Goal: Task Accomplishment & Management: Manage account settings

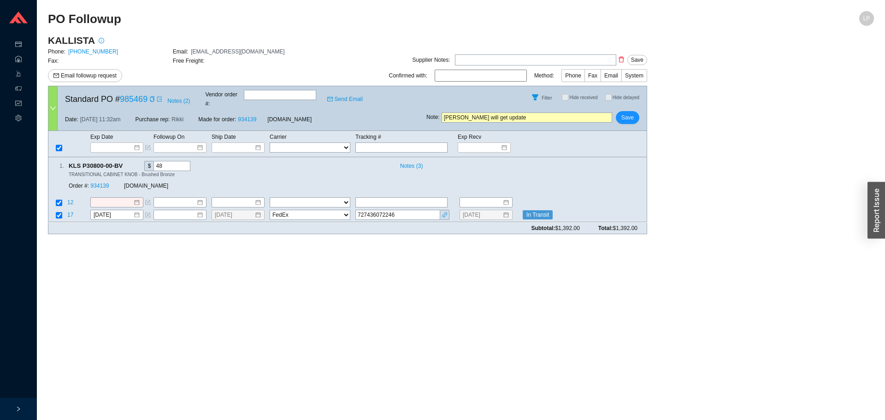
select select "1"
click at [127, 163] on icon "copy" at bounding box center [128, 166] width 6 height 6
click at [71, 200] on span "12" at bounding box center [71, 203] width 8 height 6
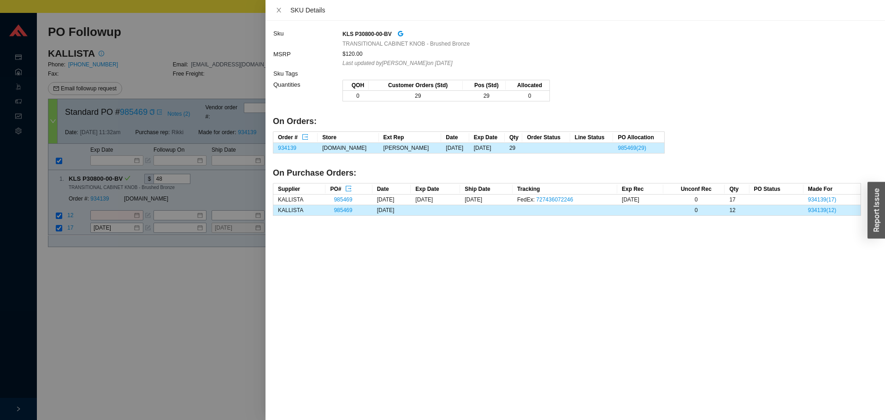
drag, startPoint x: 113, startPoint y: 332, endPoint x: 154, endPoint y: 275, distance: 69.6
click at [124, 322] on div at bounding box center [442, 210] width 885 height 420
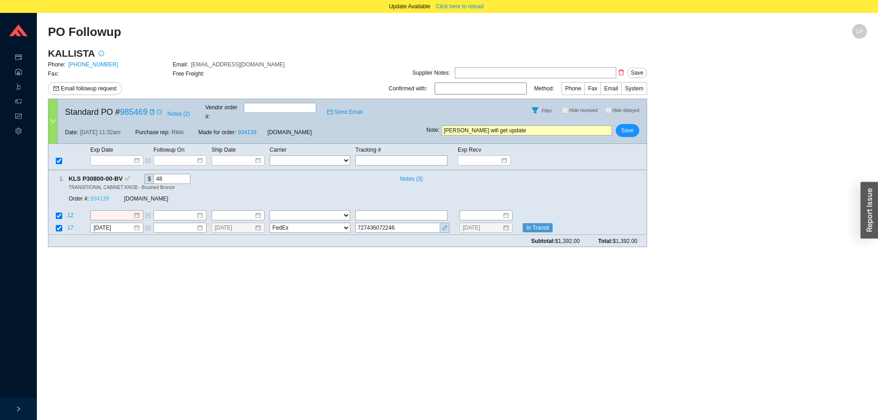
click at [102, 196] on link "934139" at bounding box center [99, 199] width 18 height 6
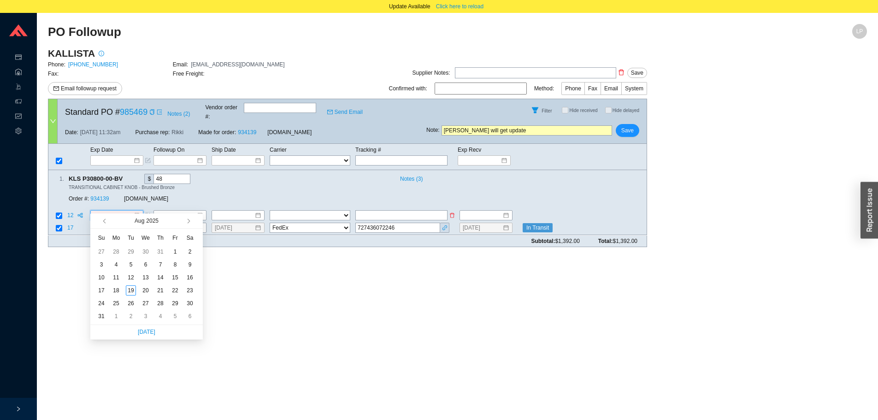
click at [107, 211] on input at bounding box center [114, 215] width 40 height 9
drag, startPoint x: 196, startPoint y: 224, endPoint x: 179, endPoint y: 220, distance: 17.0
click at [196, 224] on span "button" at bounding box center [196, 221] width 9 height 15
click at [179, 220] on div "Aug 2025" at bounding box center [146, 221] width 73 height 15
click at [184, 221] on button "button" at bounding box center [188, 221] width 9 height 15
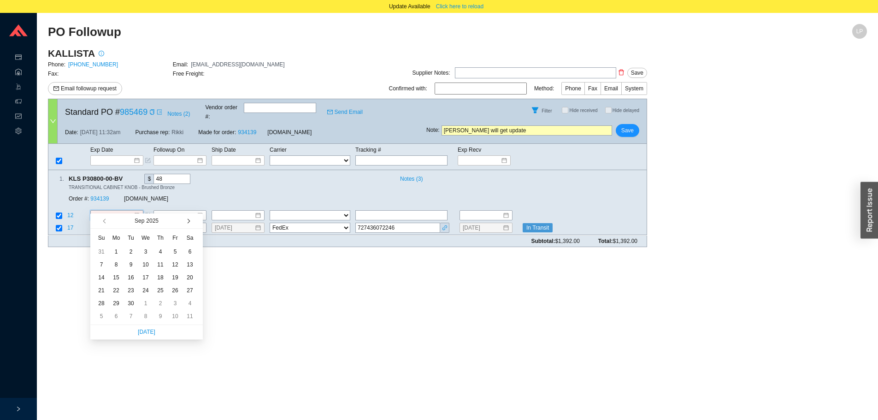
click at [184, 221] on button "button" at bounding box center [188, 221] width 9 height 15
type input "12/3/2025"
click at [148, 252] on div "3" at bounding box center [146, 252] width 10 height 10
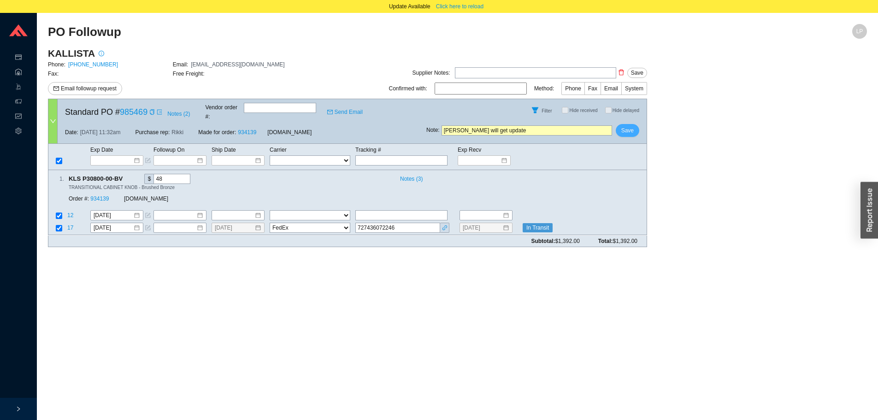
click at [626, 126] on span "Save" at bounding box center [628, 130] width 12 height 9
click at [645, 92] on div "Does followup note still apply?" at bounding box center [628, 84] width 83 height 17
click at [644, 95] on span "No" at bounding box center [642, 97] width 7 height 9
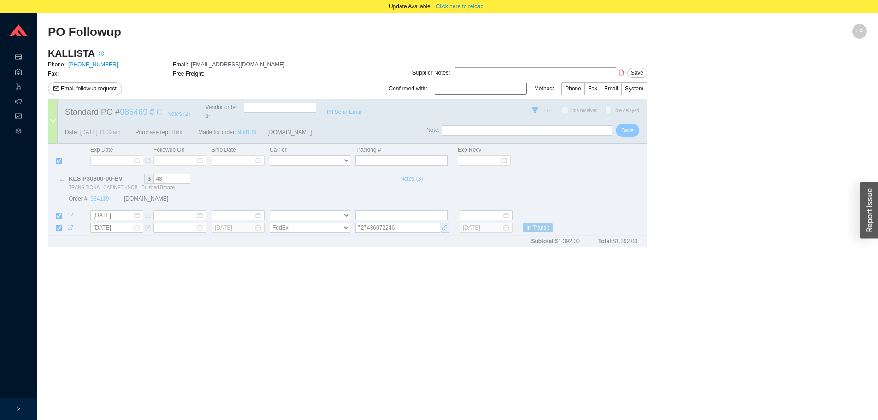
select select "1"
